Goal: Task Accomplishment & Management: Manage account settings

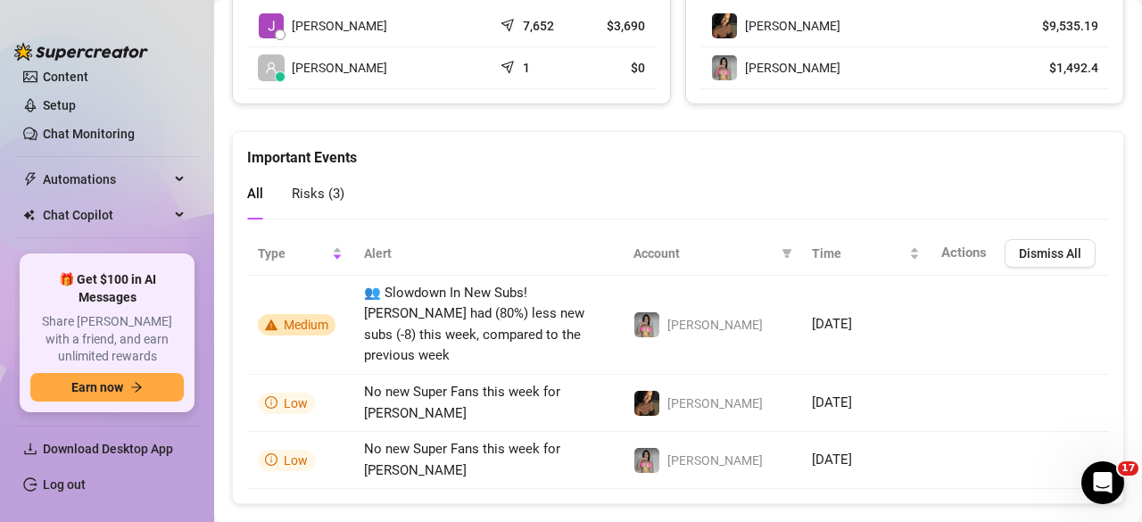
scroll to position [223, 0]
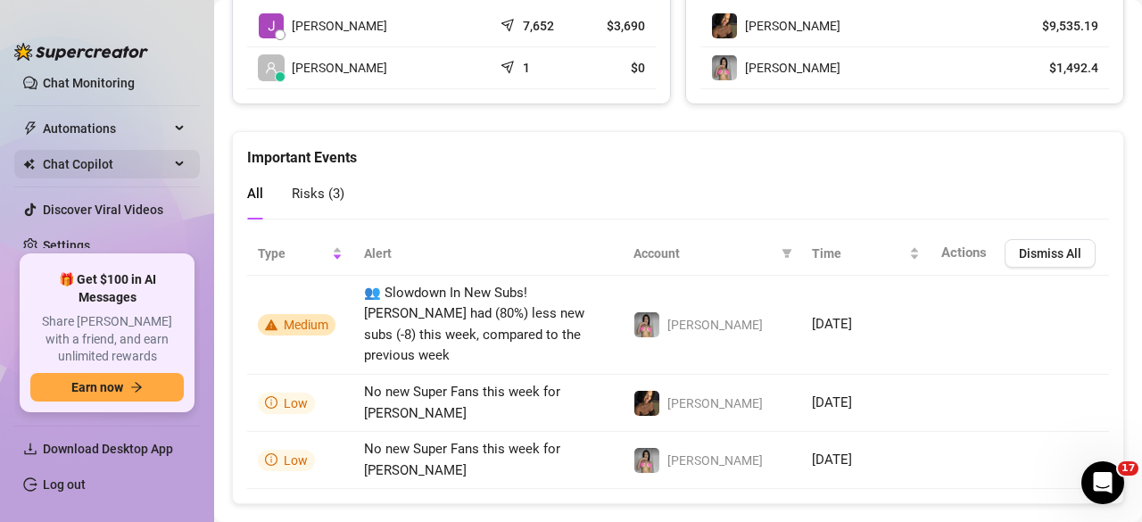
click at [79, 161] on span "Chat Copilot" at bounding box center [106, 164] width 127 height 29
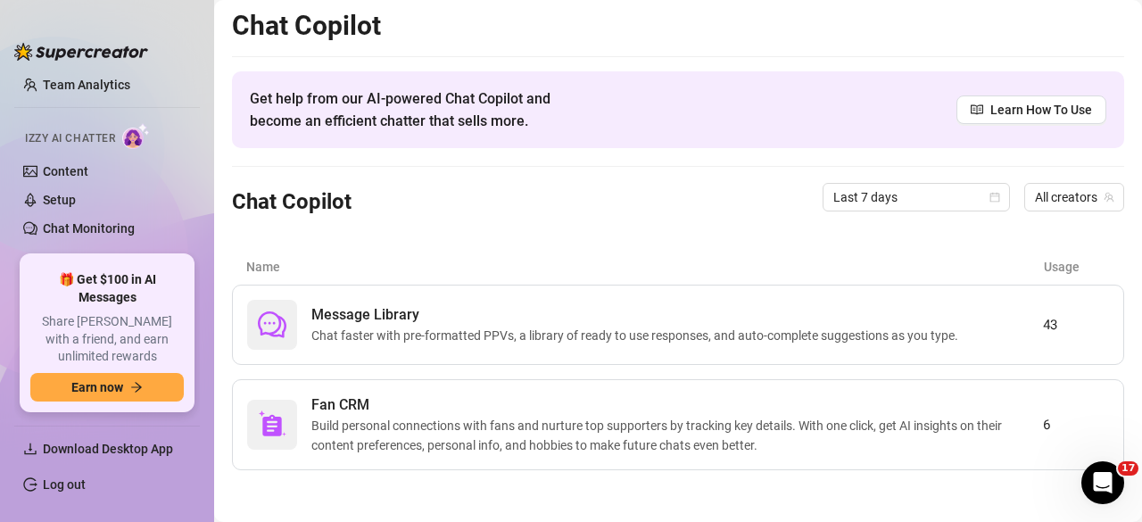
scroll to position [79, 0]
click at [79, 162] on link "Content" at bounding box center [65, 169] width 45 height 14
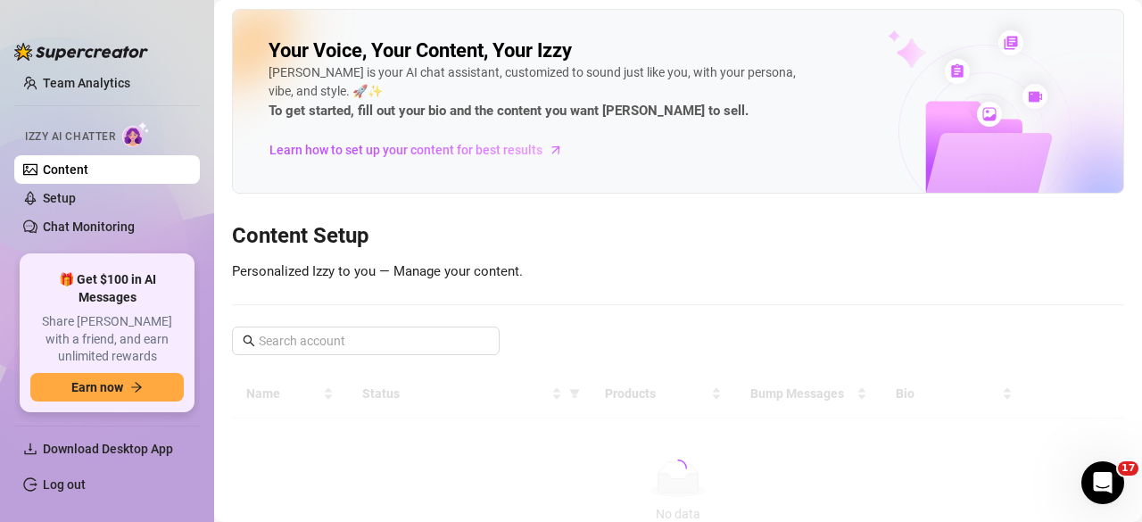
scroll to position [100, 0]
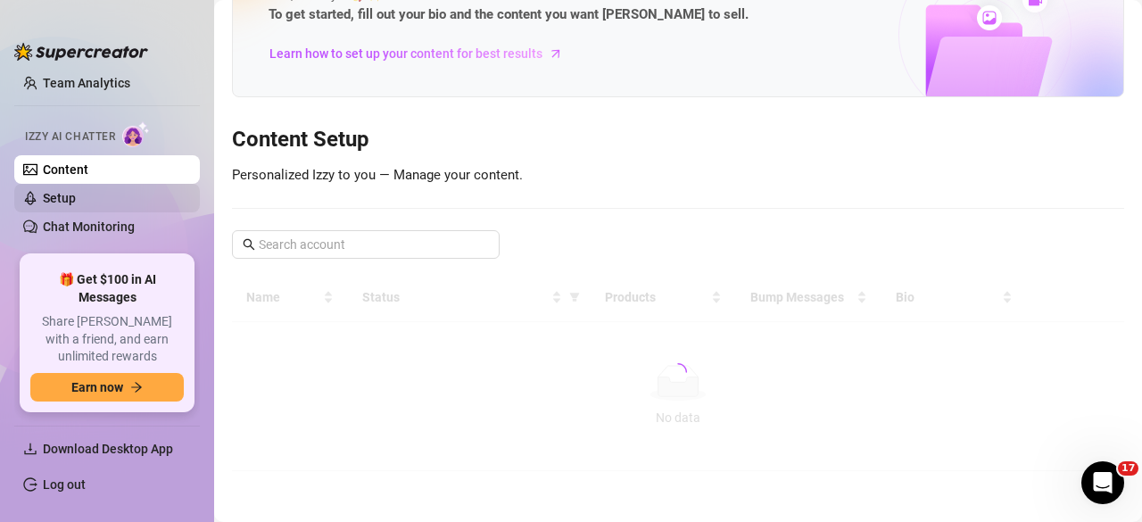
click at [73, 191] on link "Setup" at bounding box center [59, 198] width 33 height 14
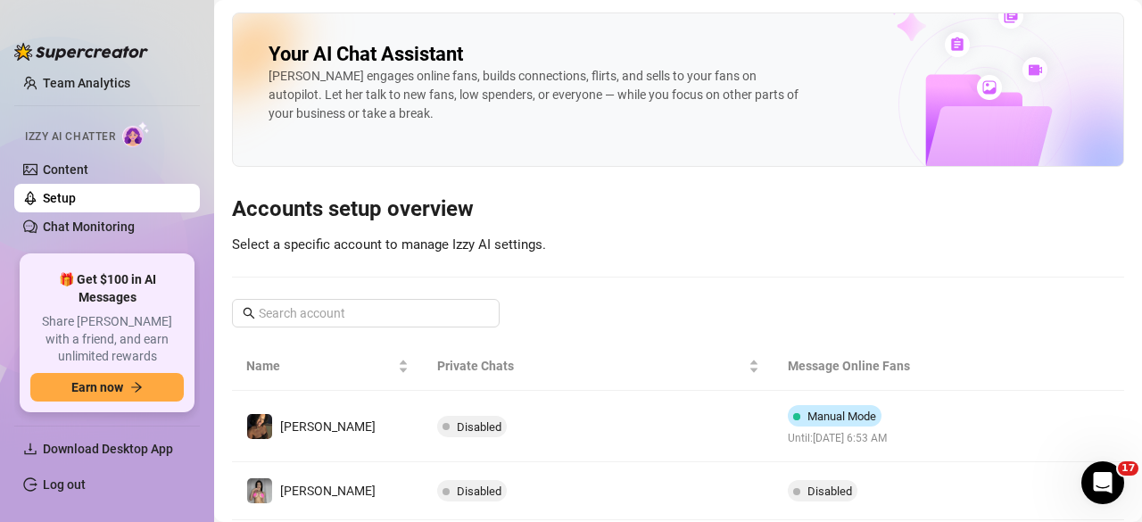
scroll to position [49, 0]
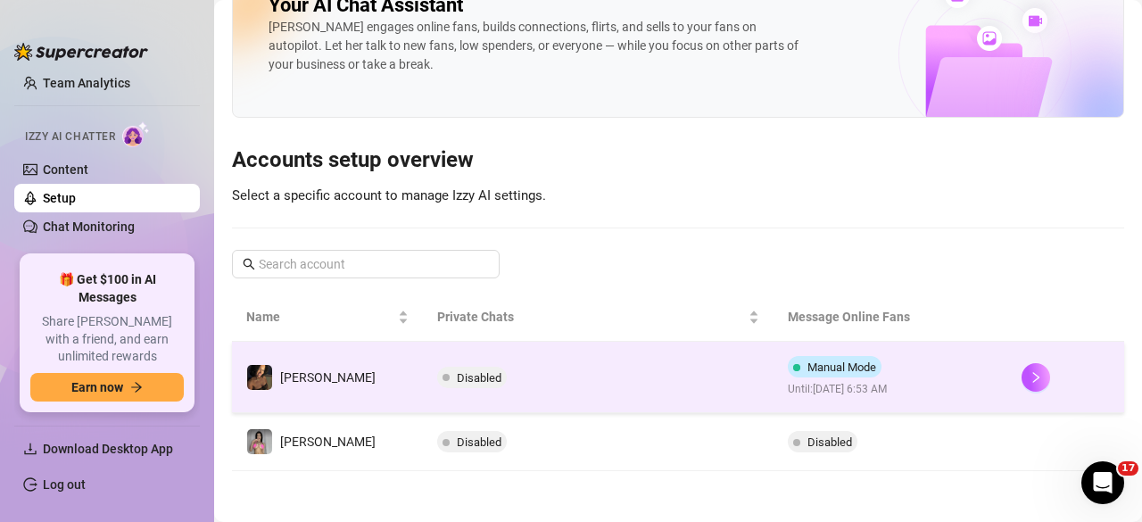
click at [457, 371] on span "Disabled" at bounding box center [479, 377] width 45 height 13
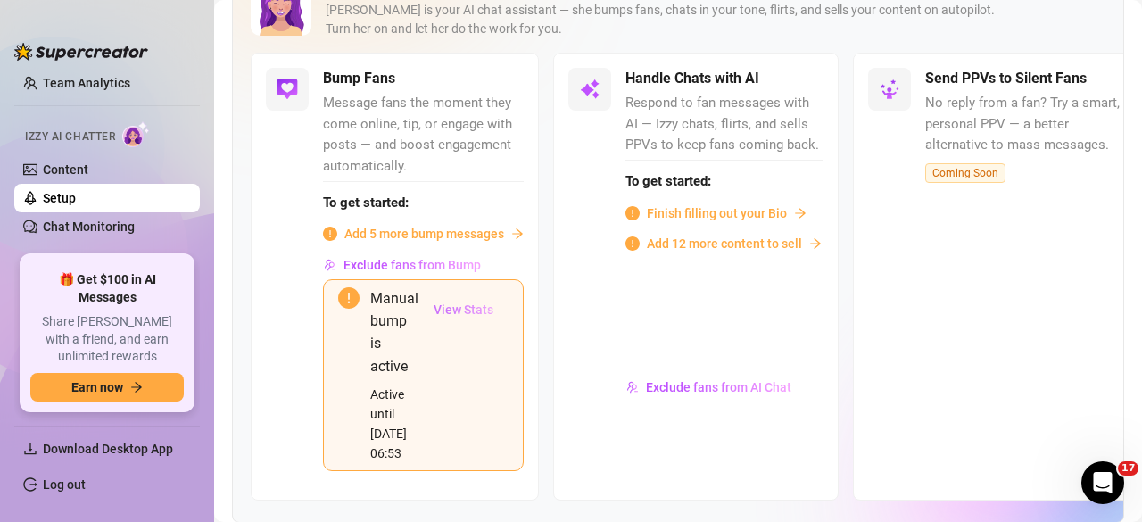
scroll to position [149, 0]
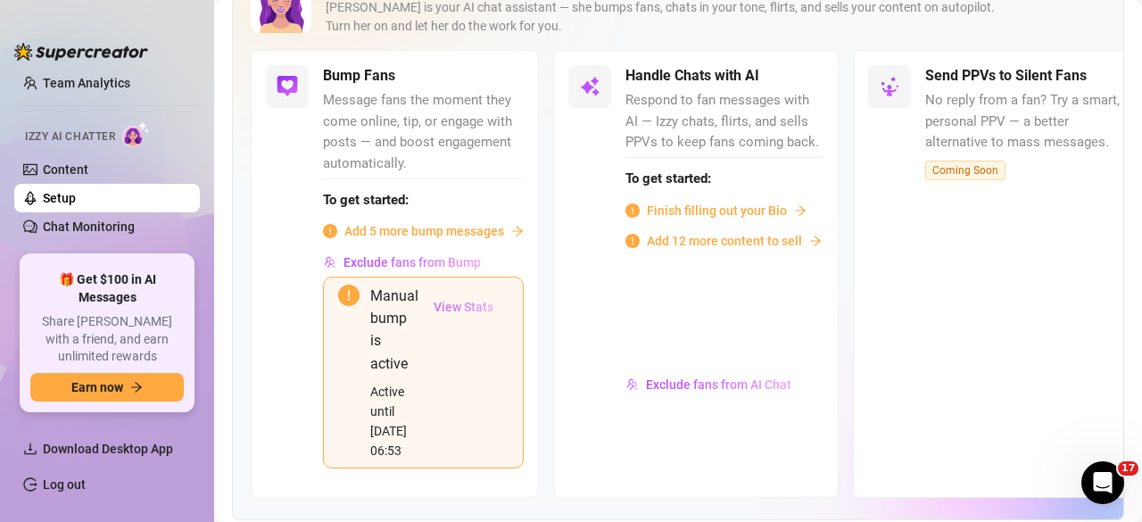
click at [463, 314] on span "View Stats" at bounding box center [463, 307] width 60 height 14
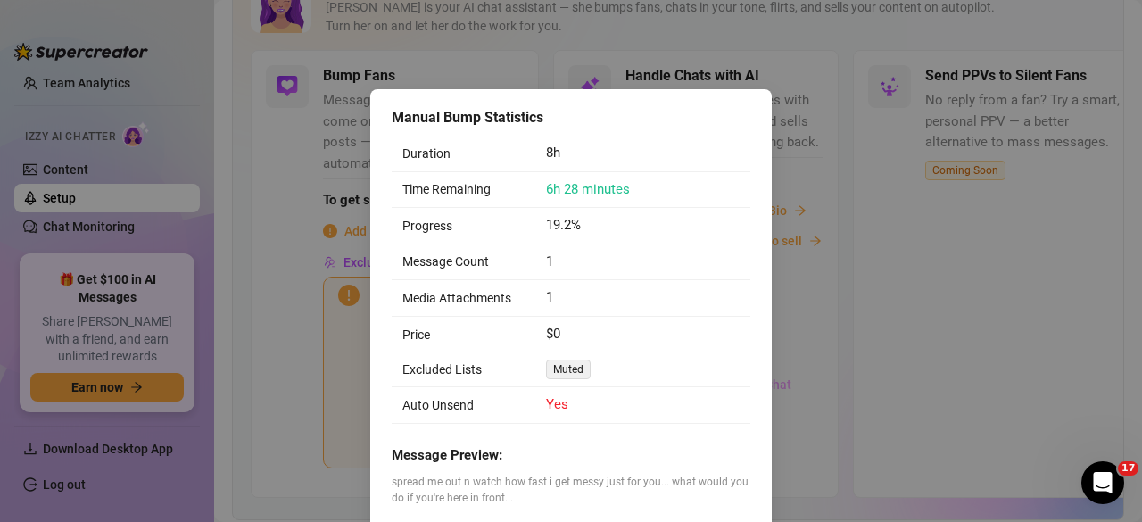
click at [865, 472] on div "Manual Bump Statistics Duration 8h Time Remaining 6h 28 minutes Progress 19.2% …" at bounding box center [571, 261] width 1142 height 522
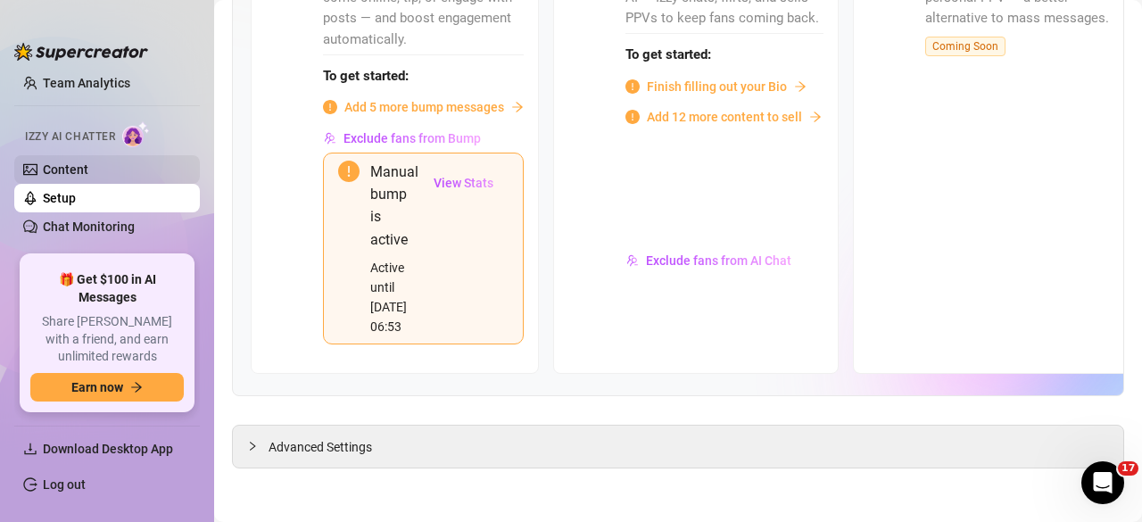
scroll to position [223, 0]
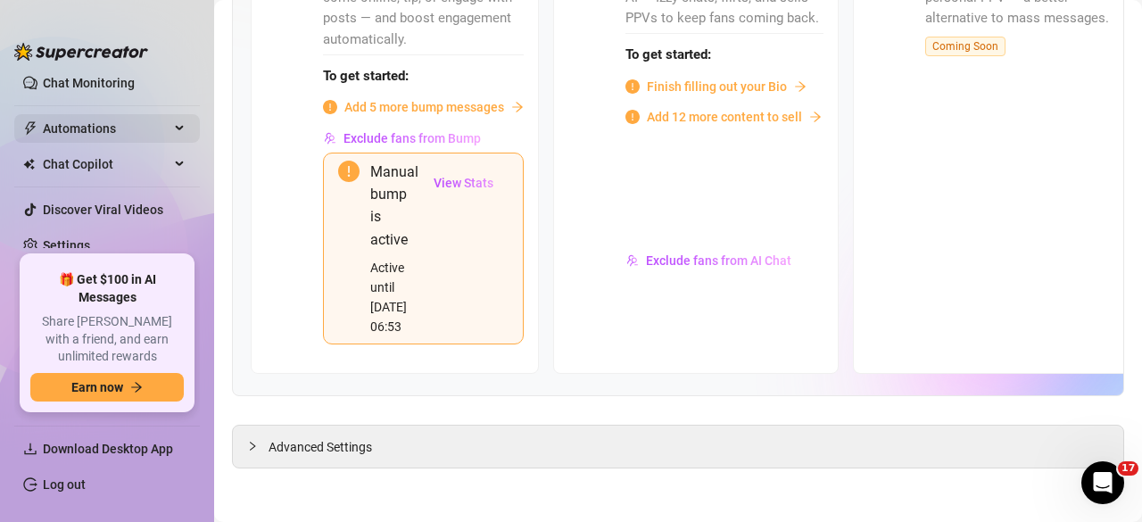
click at [80, 136] on span "Automations" at bounding box center [106, 128] width 127 height 29
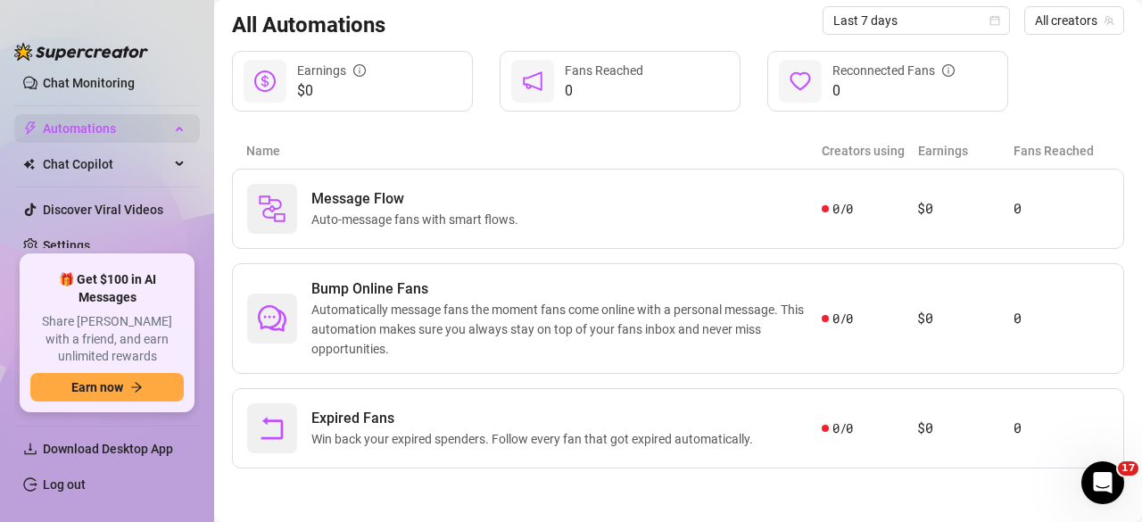
scroll to position [177, 0]
